Goal: Transaction & Acquisition: Subscribe to service/newsletter

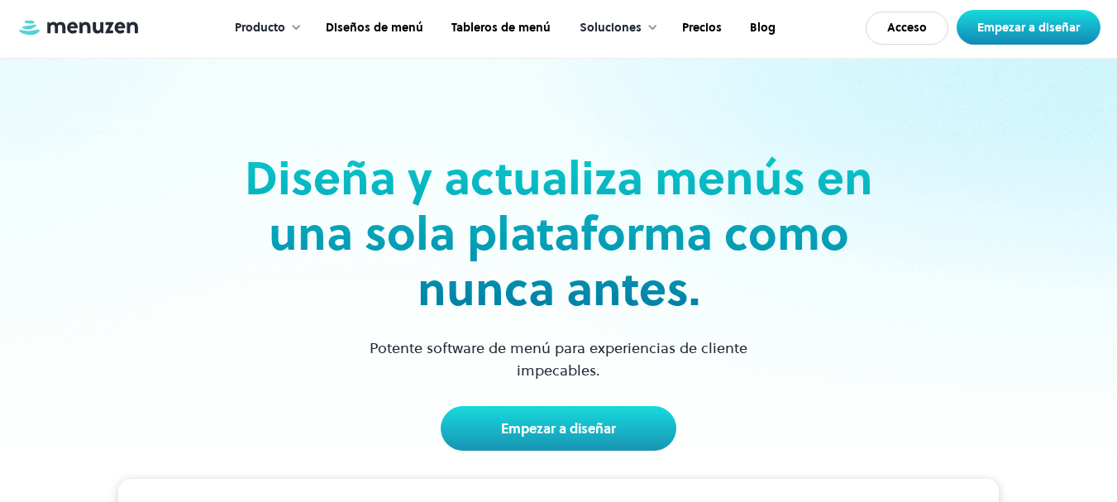
click at [884, 104] on div "Diseña y actualiza menús en una sola plataforma como nunca antes. Potente softw…" at bounding box center [558, 254] width 1074 height 393
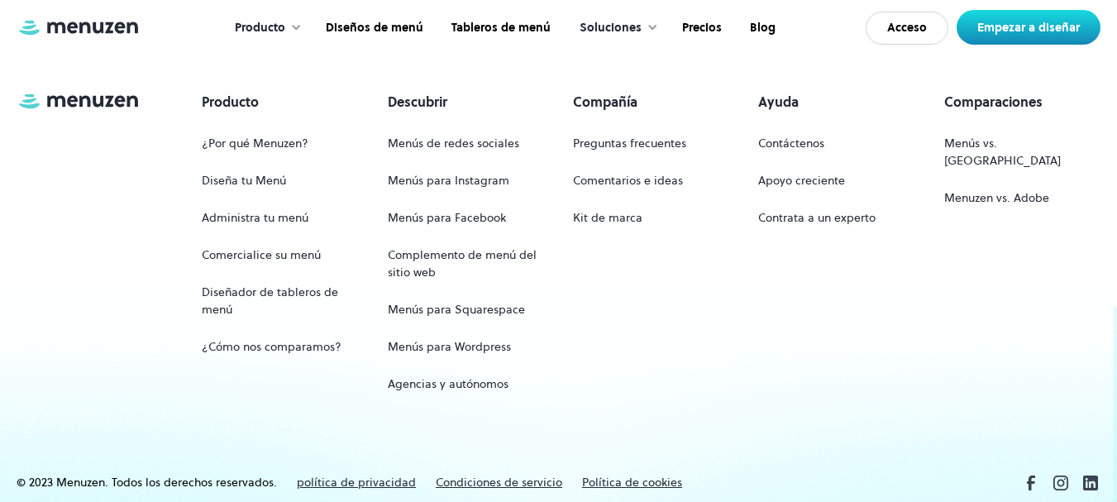
scroll to position [8047, 0]
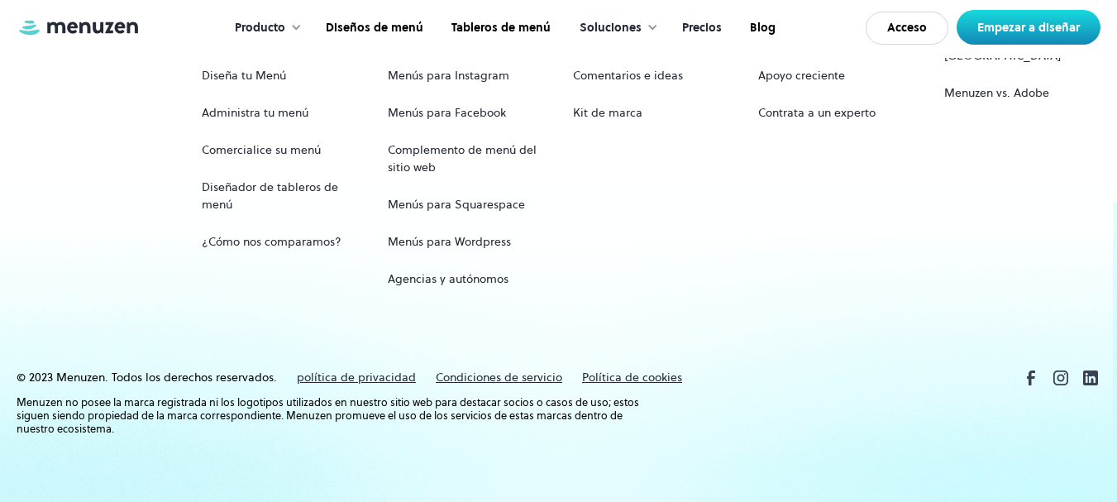
click at [695, 25] on font "Precios" at bounding box center [702, 27] width 40 height 17
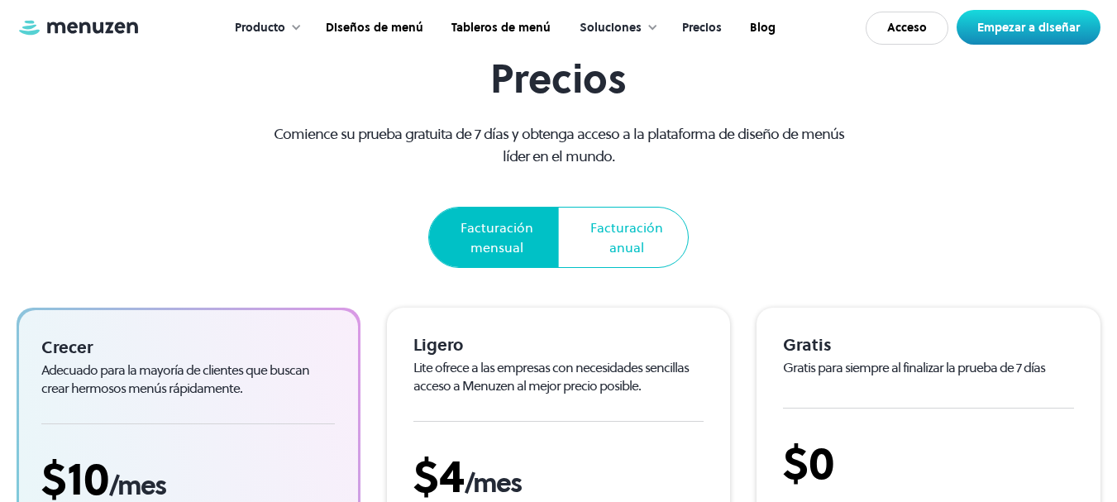
scroll to position [165, 0]
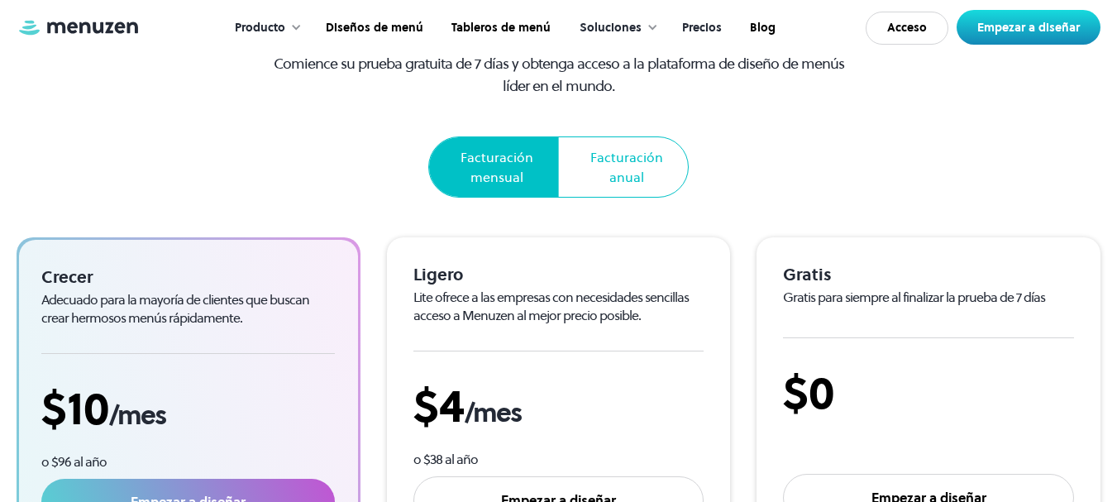
click at [767, 186] on div "Precios Comience su prueba gratuita de 7 días y obtenga acceso a la plataforma …" at bounding box center [558, 91] width 584 height 212
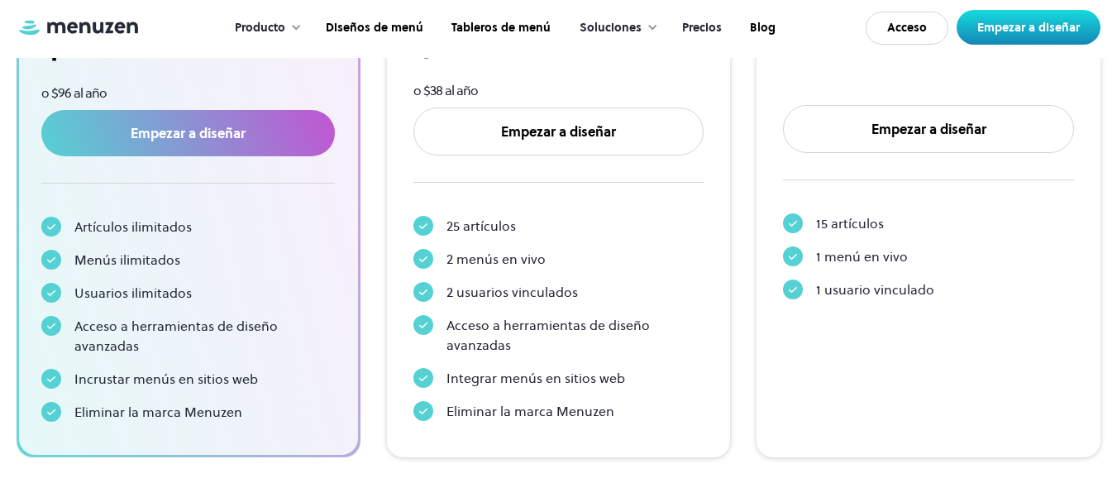
scroll to position [496, 0]
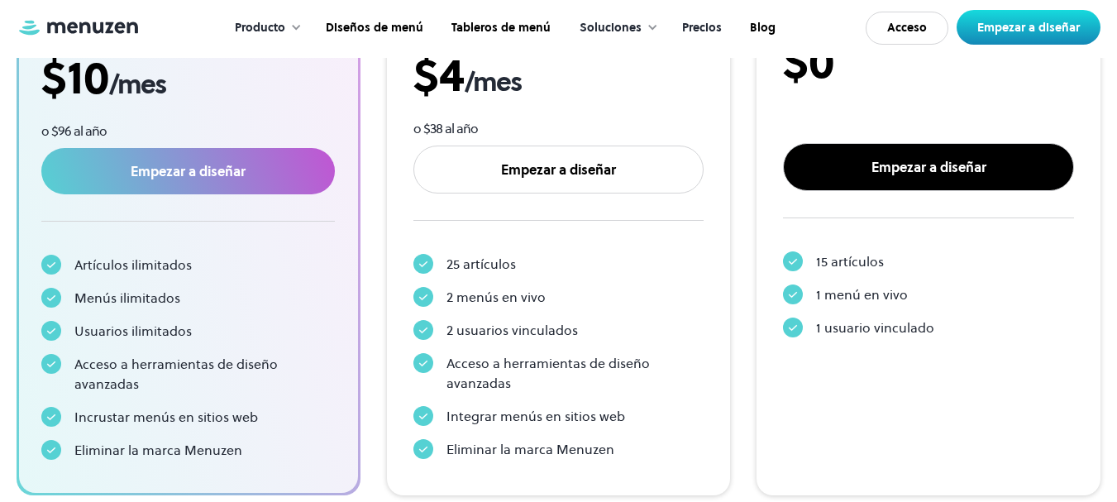
click at [884, 163] on font "Empezar a diseñar" at bounding box center [928, 167] width 115 height 18
